Goal: Purchase product/service

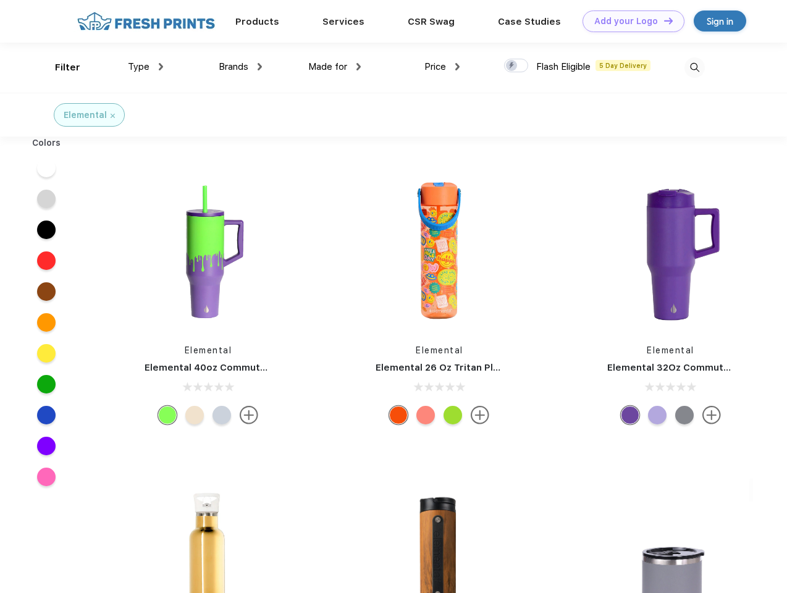
click at [629, 21] on link "Add your Logo Design Tool" at bounding box center [634, 22] width 102 height 22
click at [0, 0] on div "Design Tool" at bounding box center [0, 0] width 0 height 0
click at [663, 20] on link "Add your Logo Design Tool" at bounding box center [634, 22] width 102 height 22
click at [59, 67] on div "Filter" at bounding box center [67, 68] width 25 height 14
click at [146, 67] on span "Type" at bounding box center [139, 66] width 22 height 11
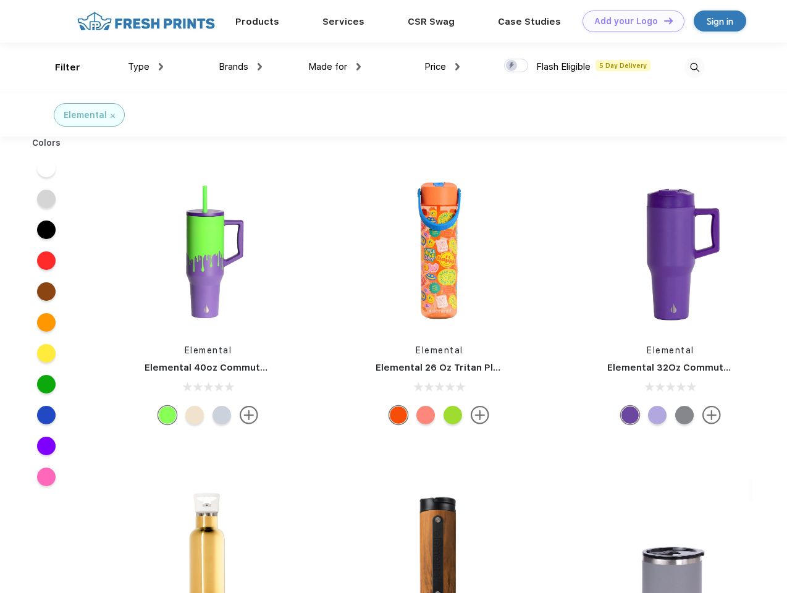
click at [240, 67] on span "Brands" at bounding box center [234, 66] width 30 height 11
click at [335, 67] on span "Made for" at bounding box center [327, 66] width 39 height 11
click at [442, 67] on span "Price" at bounding box center [435, 66] width 22 height 11
click at [516, 66] on div at bounding box center [516, 66] width 24 height 14
click at [512, 66] on input "checkbox" at bounding box center [508, 62] width 8 height 8
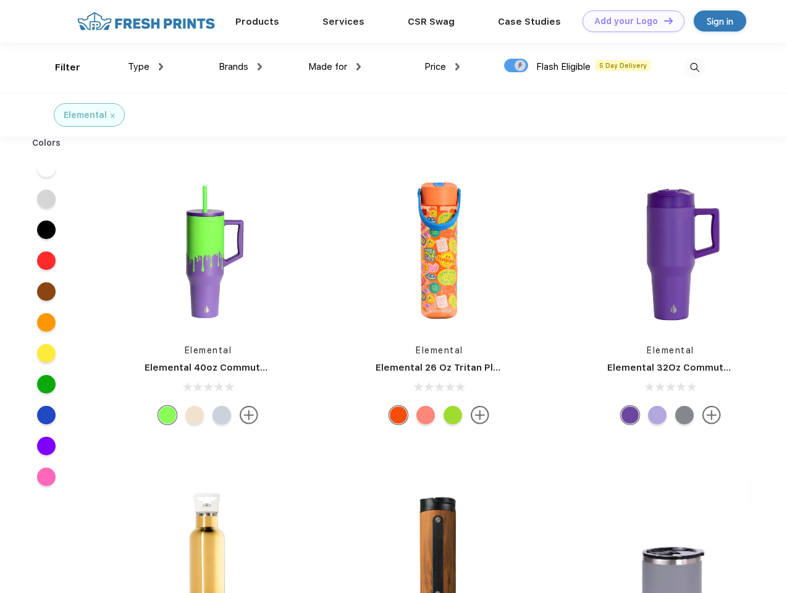
click at [694, 67] on img at bounding box center [694, 67] width 20 height 20
